Goal: Check status: Check status

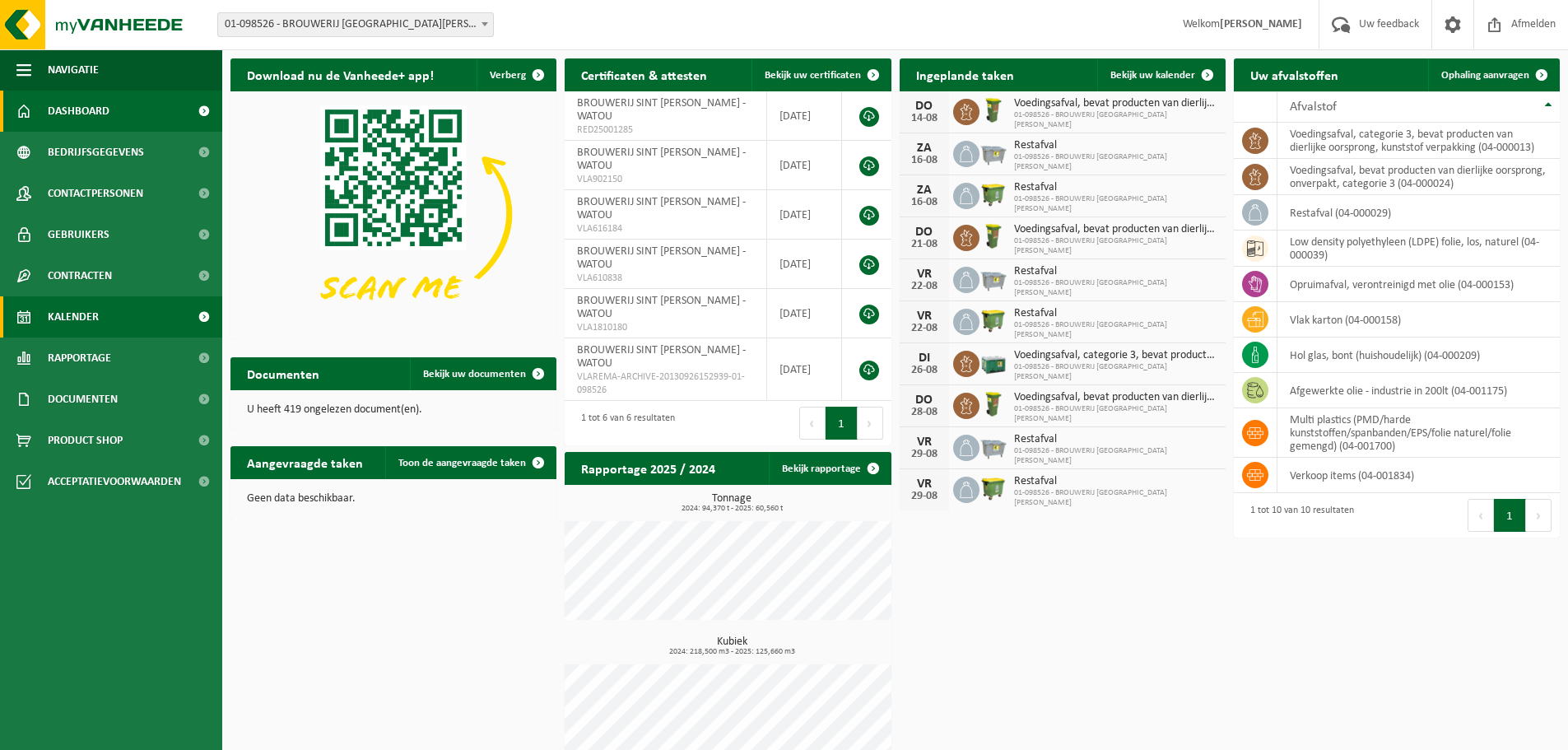
click at [97, 318] on span "Kalender" at bounding box center [73, 317] width 51 height 41
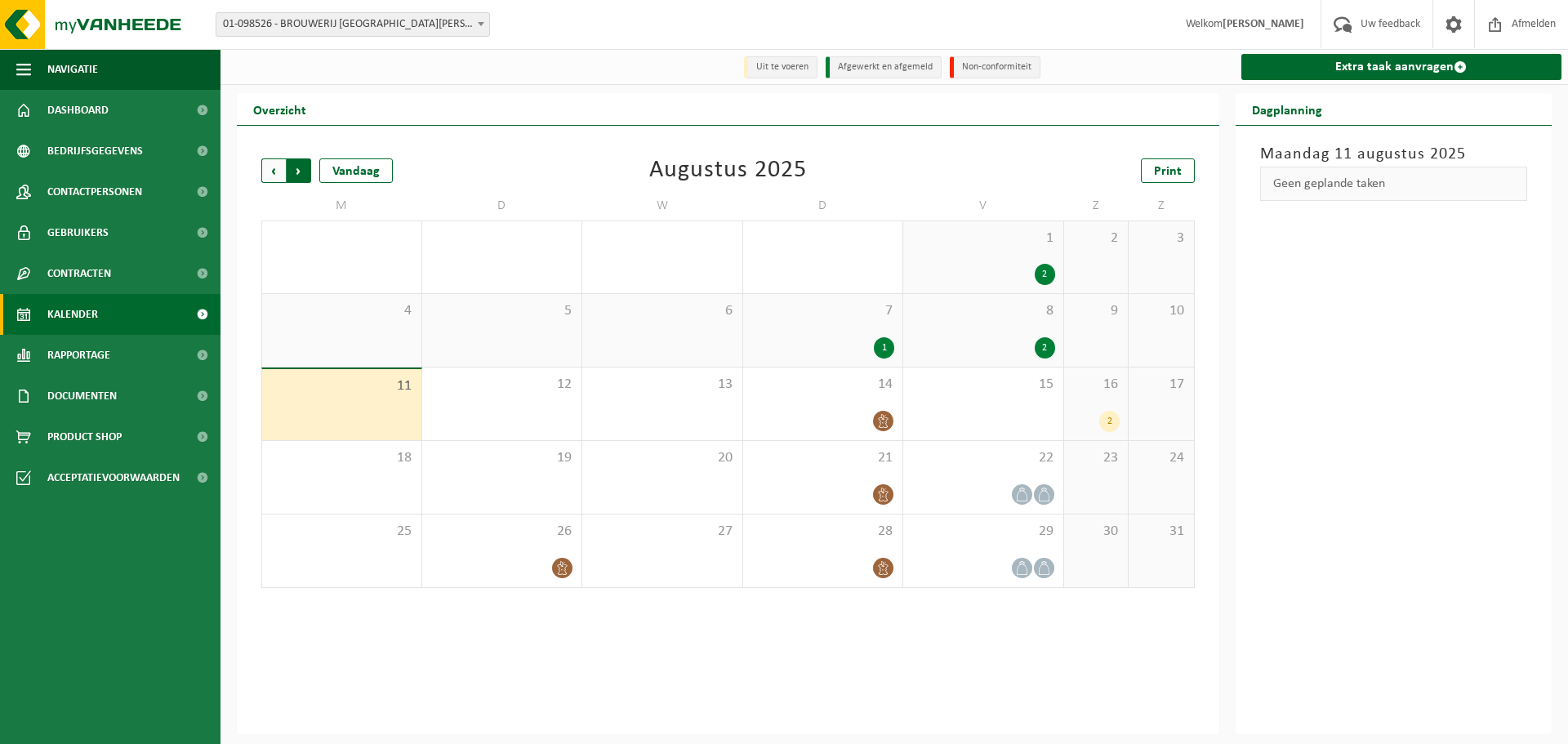
click at [268, 174] on span "Vorige" at bounding box center [274, 170] width 25 height 25
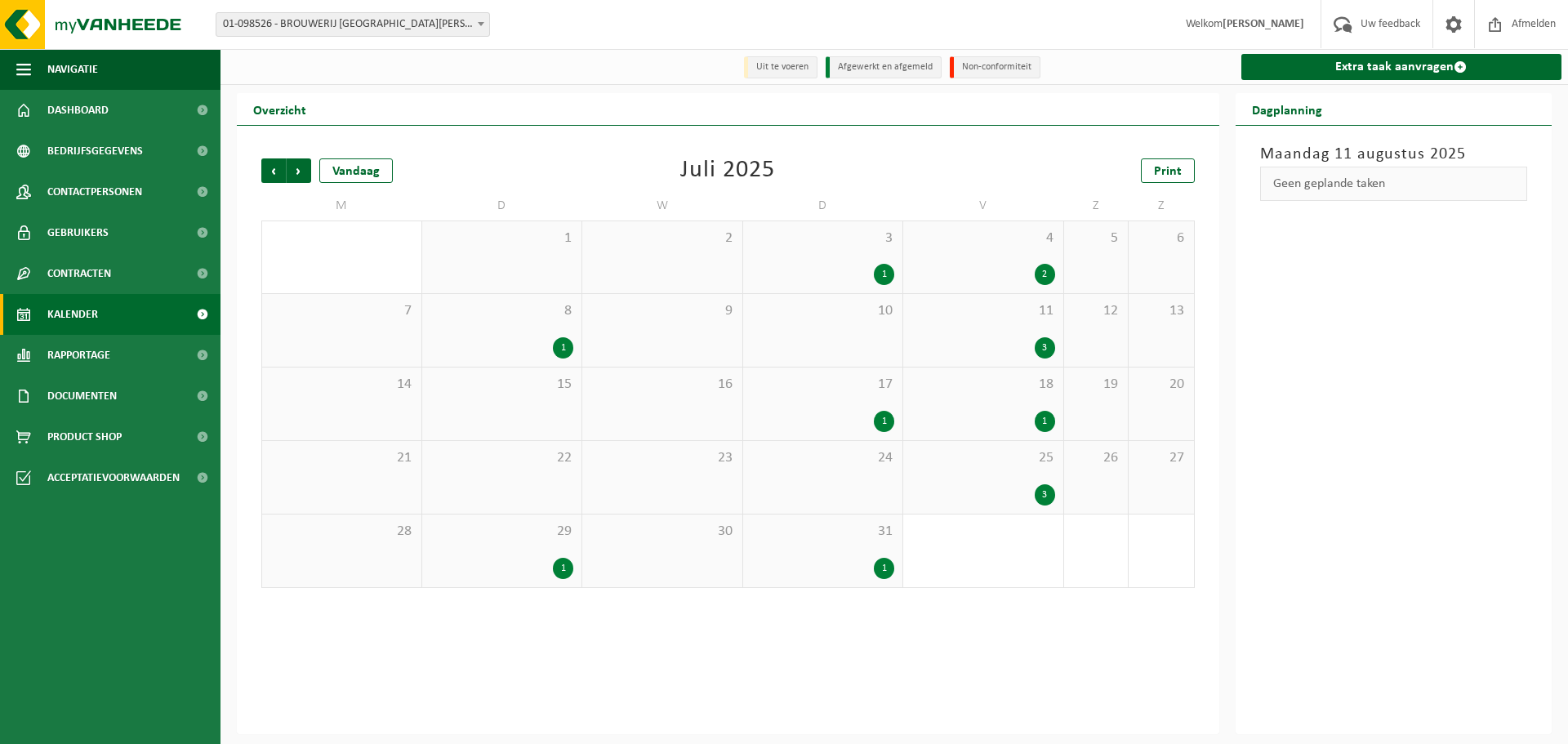
click at [459, 552] on div "29 1" at bounding box center [502, 550] width 160 height 73
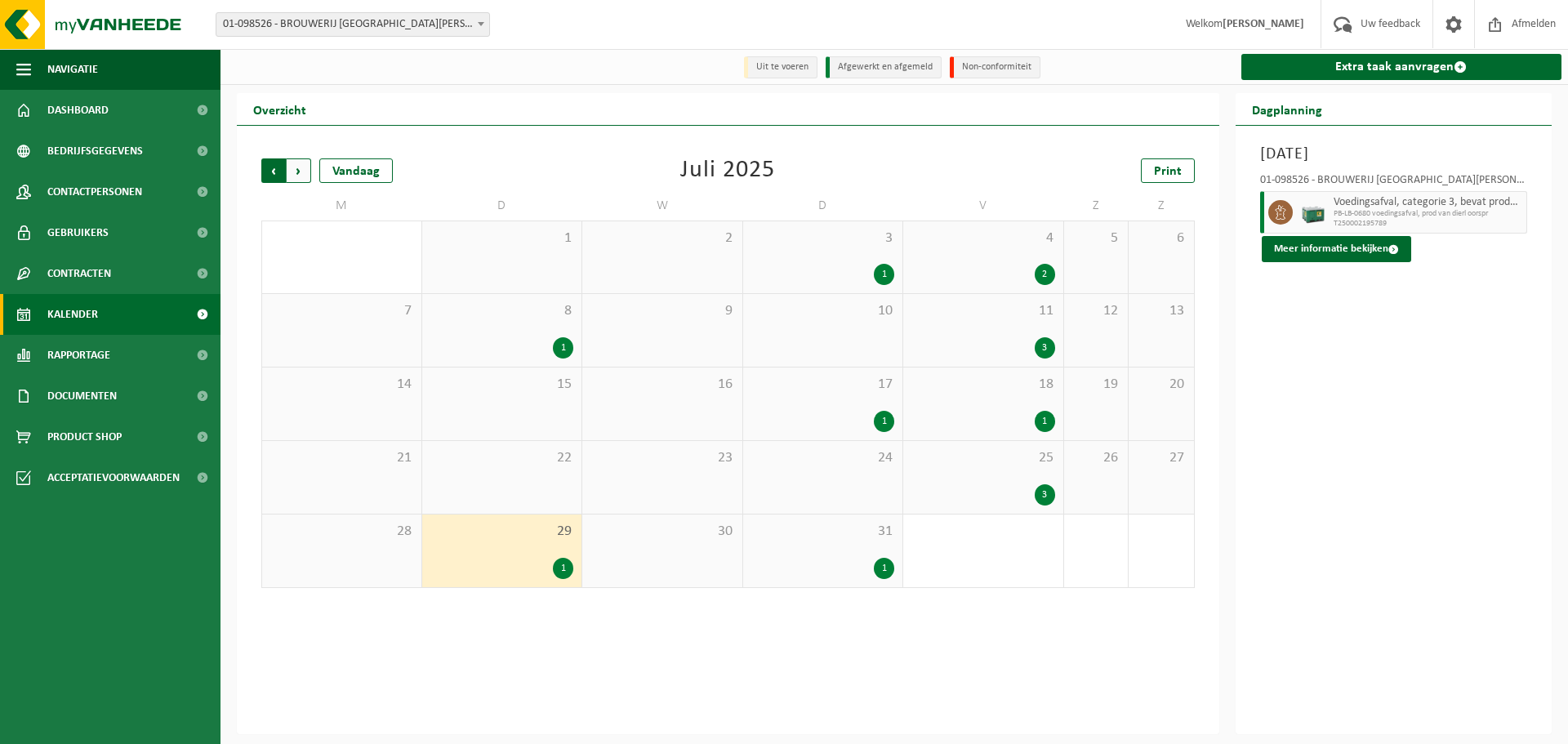
click at [300, 178] on span "Volgende" at bounding box center [299, 170] width 25 height 25
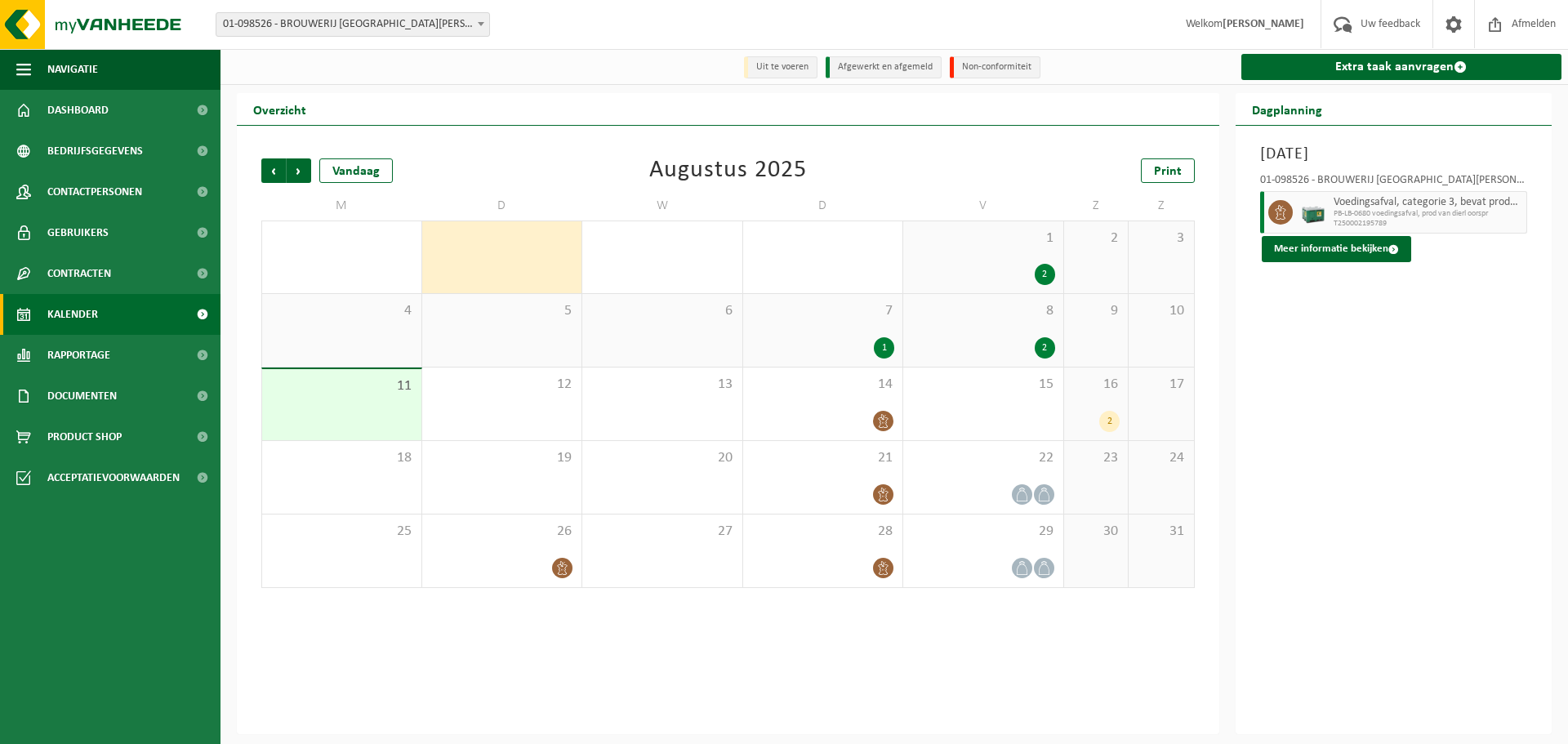
click at [1099, 401] on div "16 2" at bounding box center [1096, 403] width 64 height 73
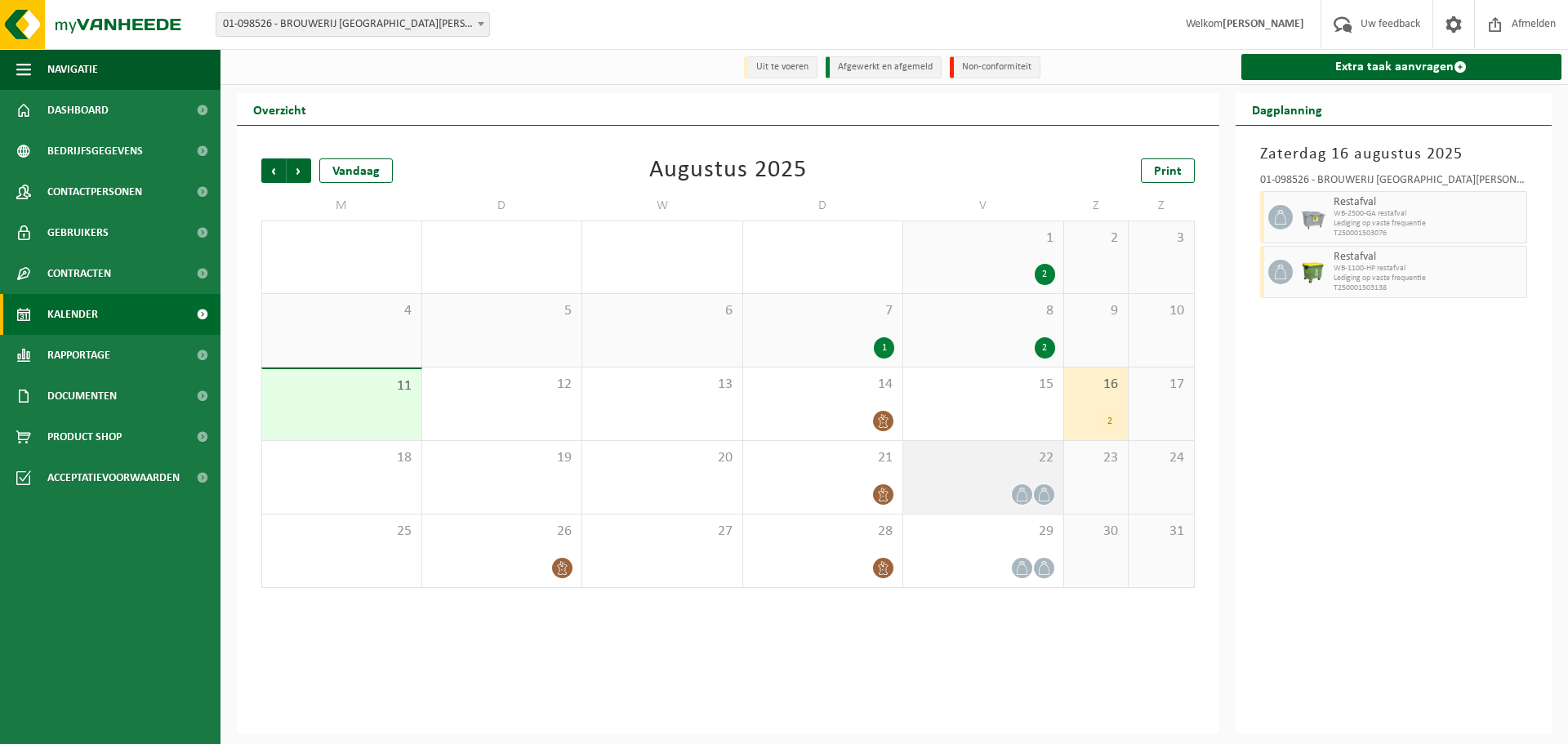
click at [1015, 497] on icon at bounding box center [1022, 494] width 14 height 14
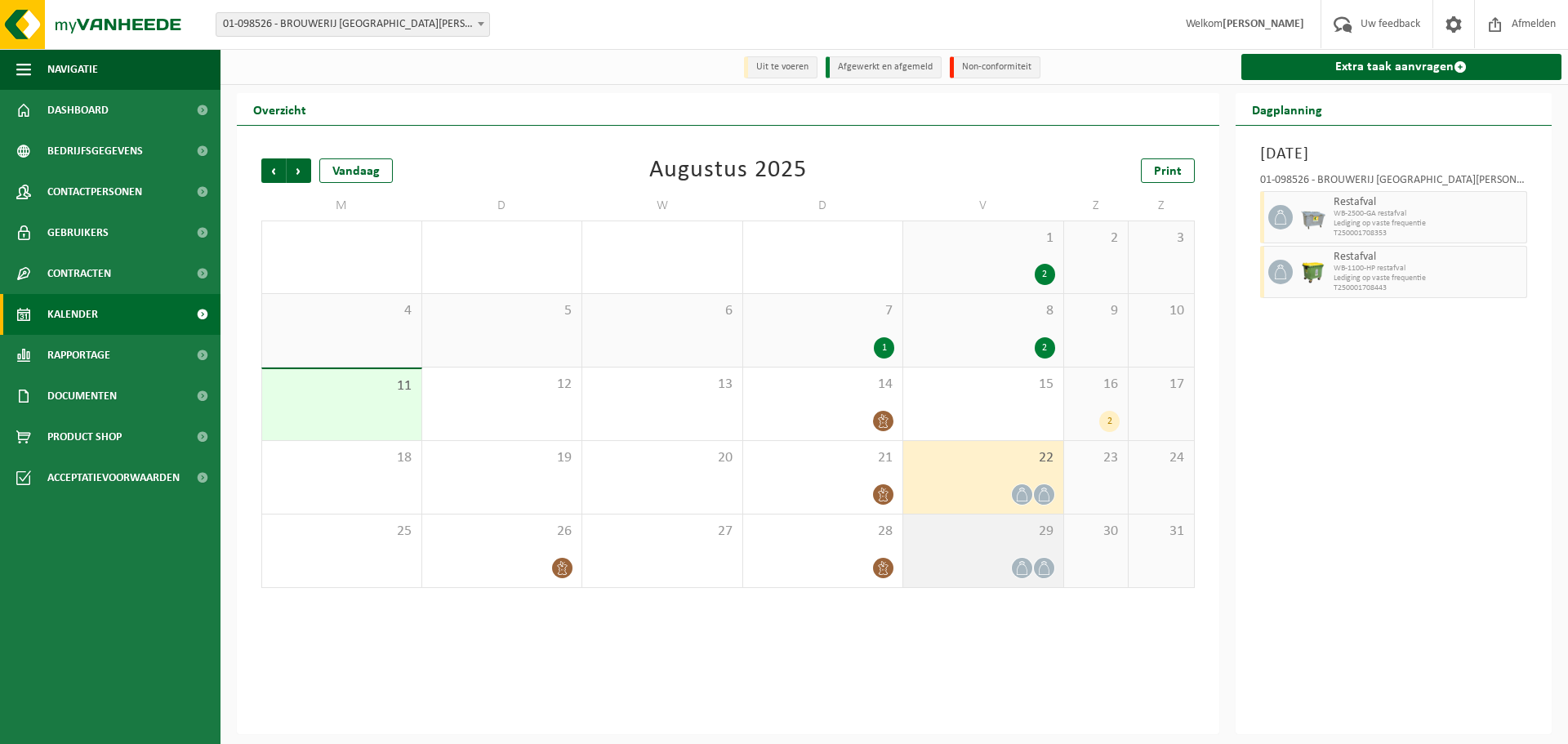
click at [998, 549] on div "29" at bounding box center [983, 550] width 160 height 73
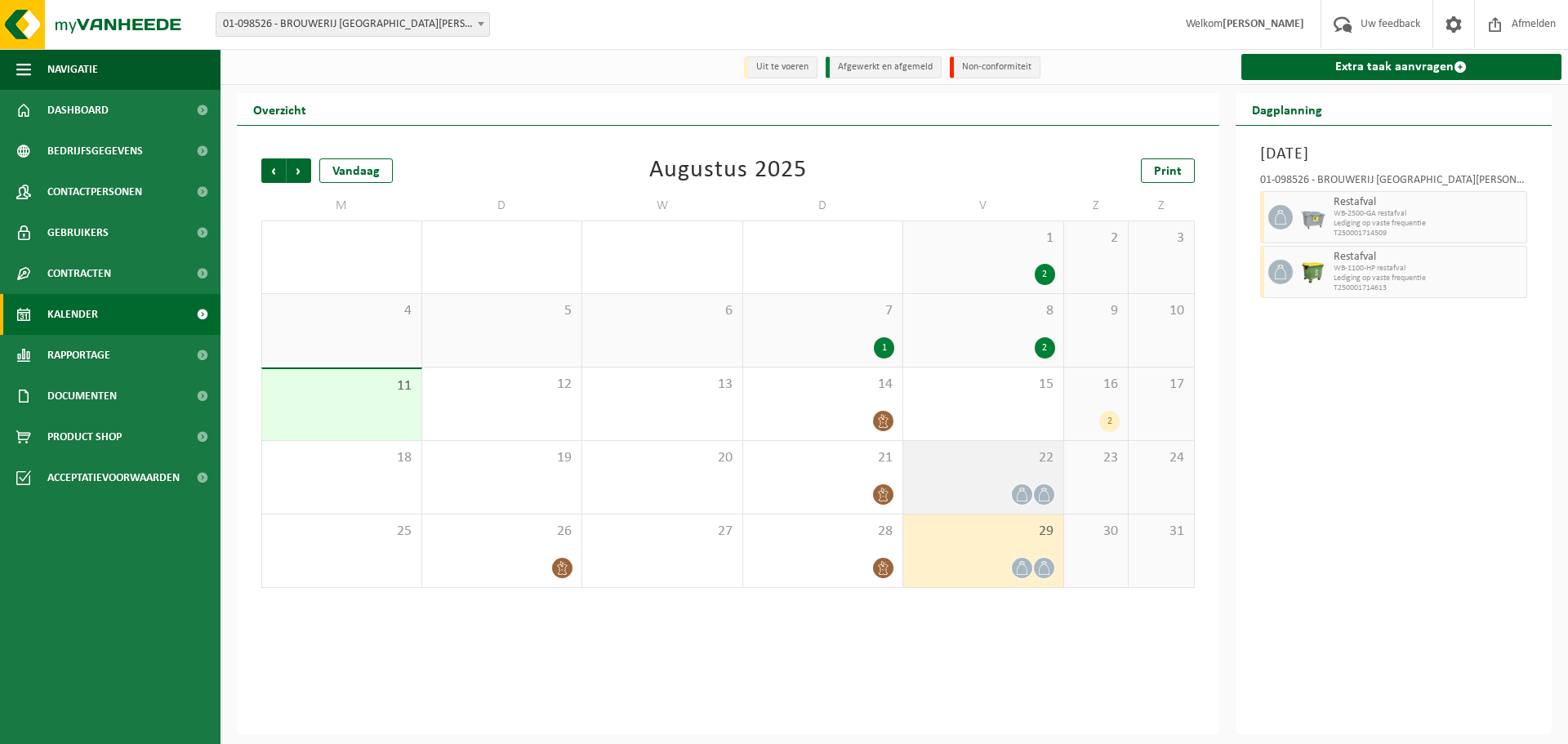
click at [1014, 472] on div "22" at bounding box center [983, 477] width 160 height 73
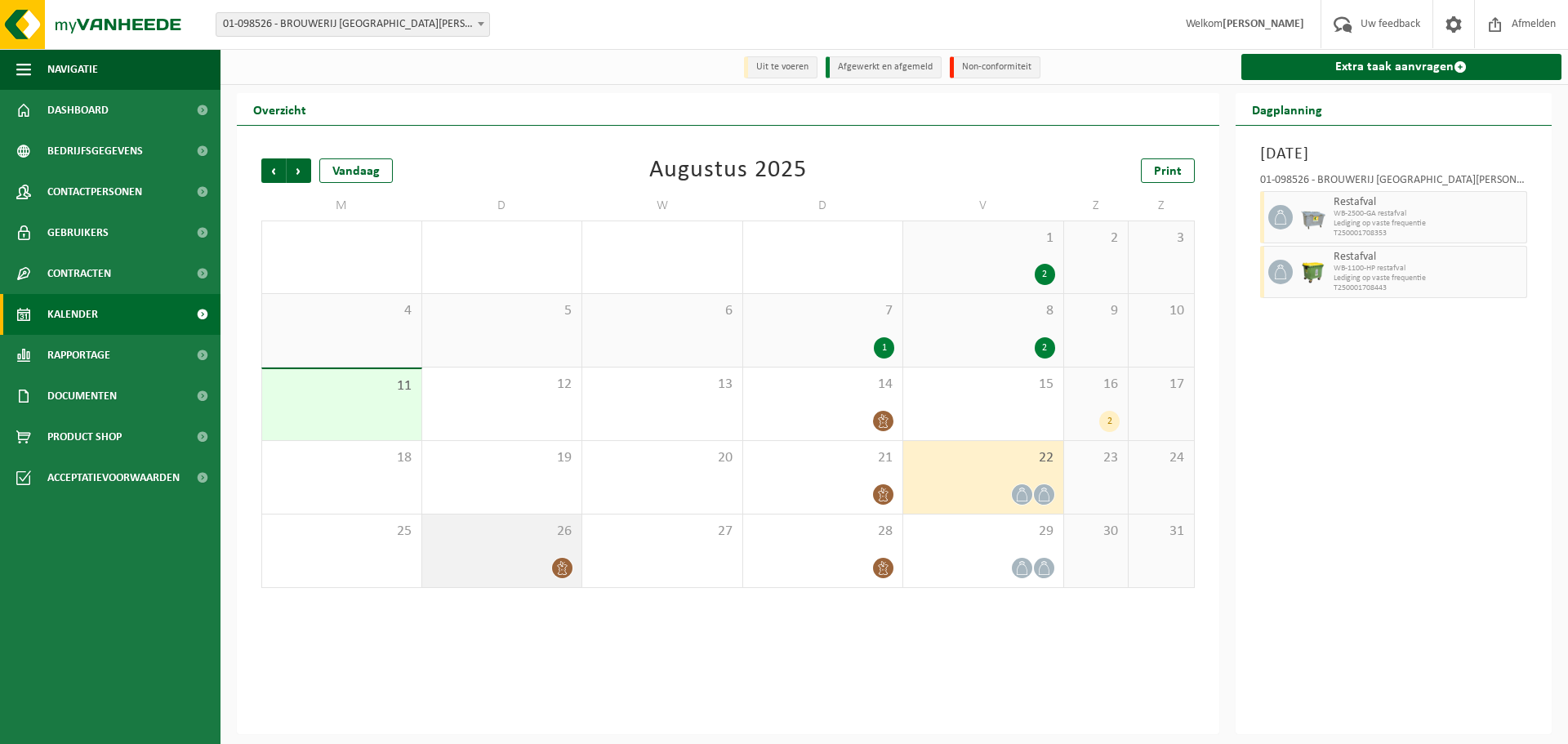
click at [553, 542] on div "26" at bounding box center [502, 550] width 160 height 73
